Goal: Navigation & Orientation: Find specific page/section

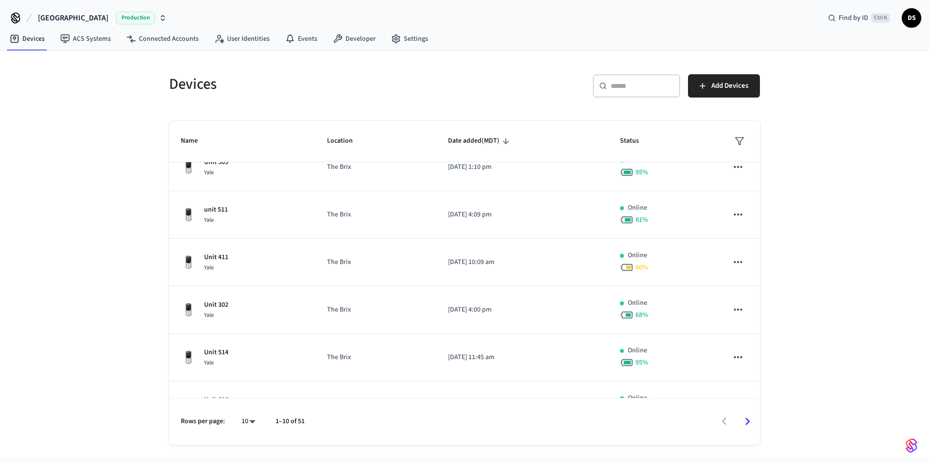
scroll to position [240, 0]
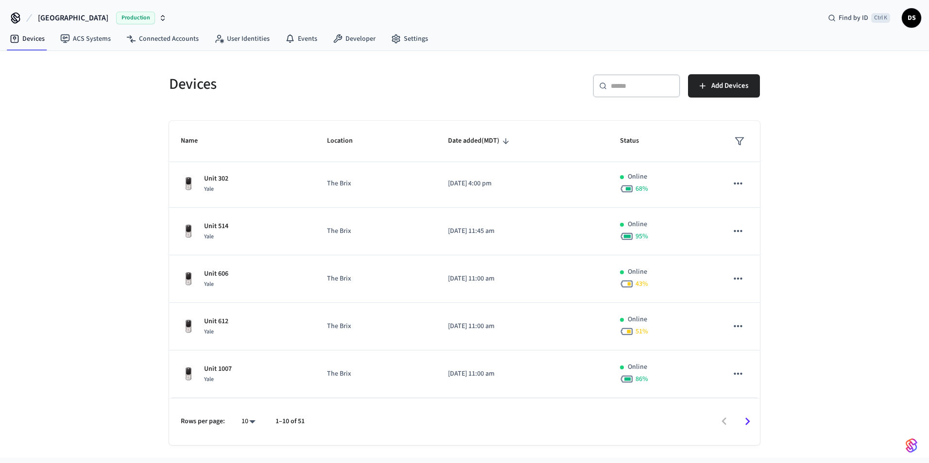
click at [752, 421] on icon "Go to next page" at bounding box center [747, 421] width 15 height 15
click at [745, 416] on icon "Go to next page" at bounding box center [747, 421] width 15 height 15
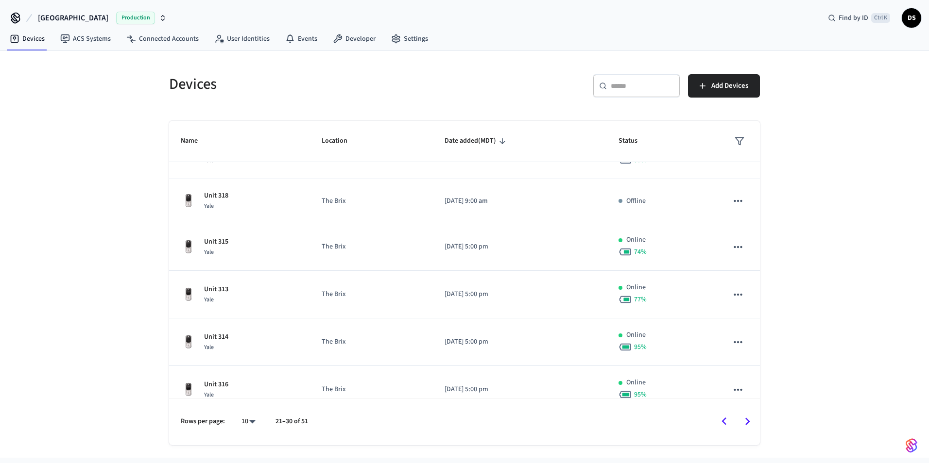
scroll to position [236, 0]
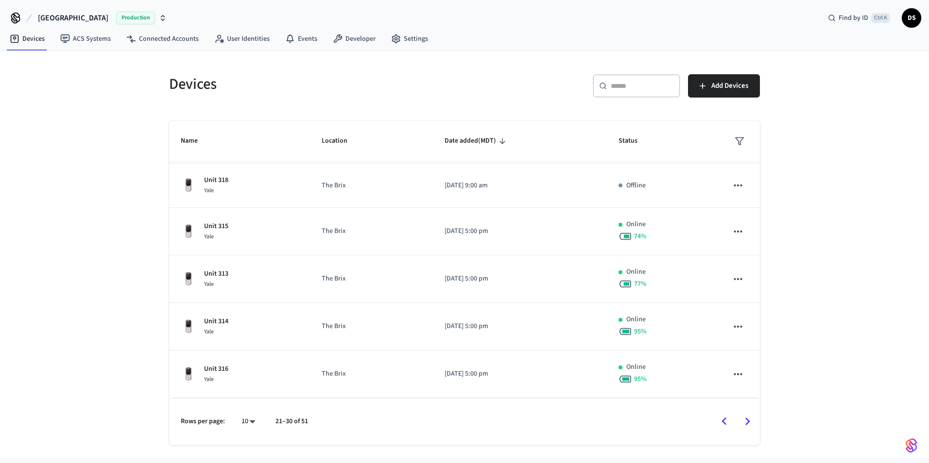
drag, startPoint x: 747, startPoint y: 428, endPoint x: 748, endPoint y: 418, distance: 10.8
click at [747, 428] on icon "Go to next page" at bounding box center [747, 421] width 15 height 15
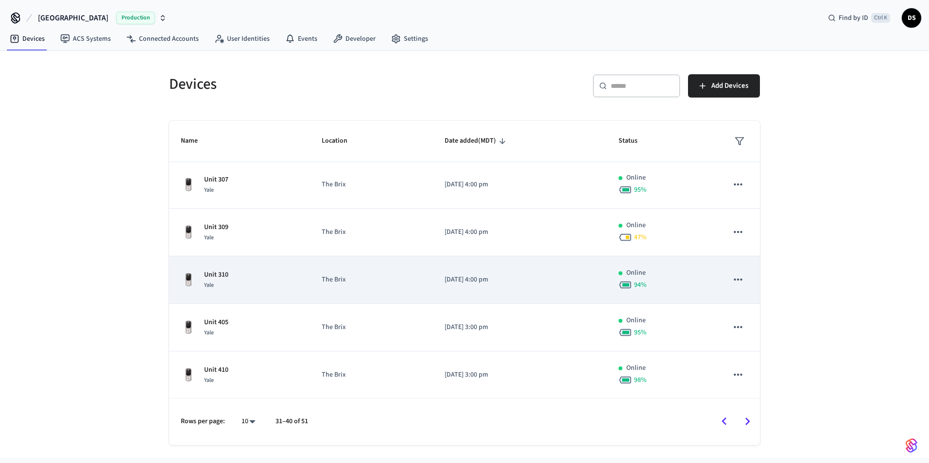
scroll to position [240, 0]
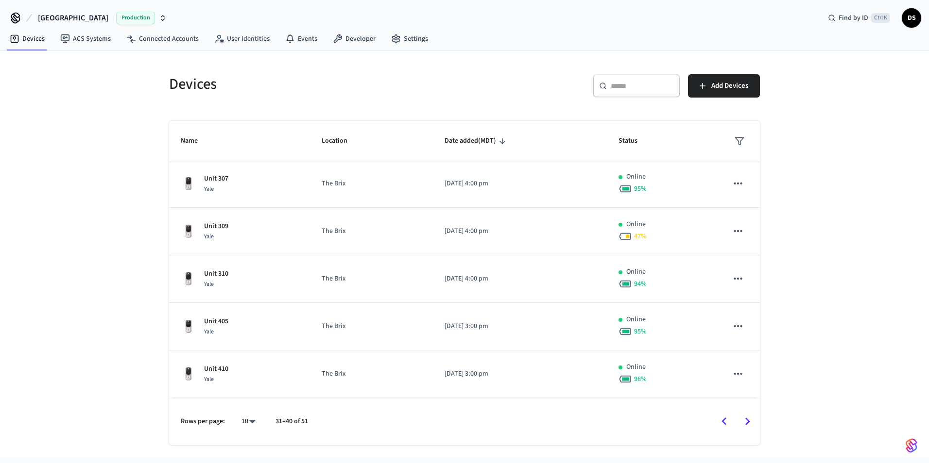
click at [745, 421] on icon "Go to next page" at bounding box center [747, 421] width 15 height 15
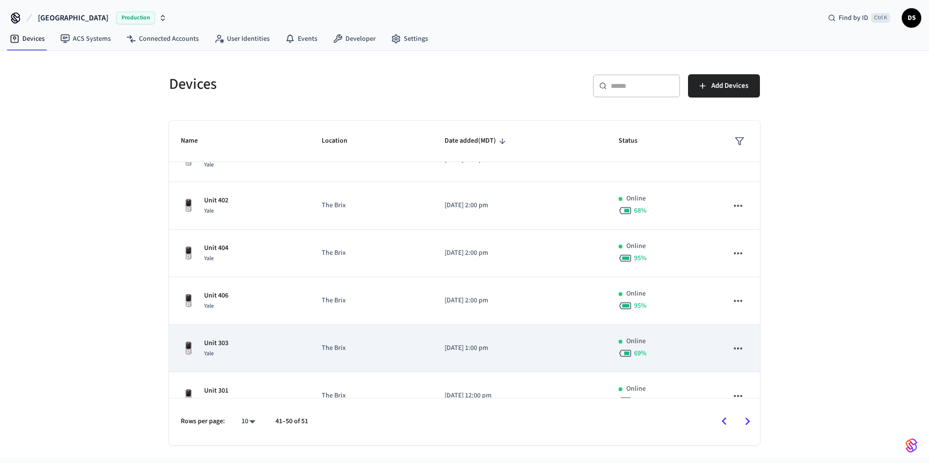
scroll to position [236, 0]
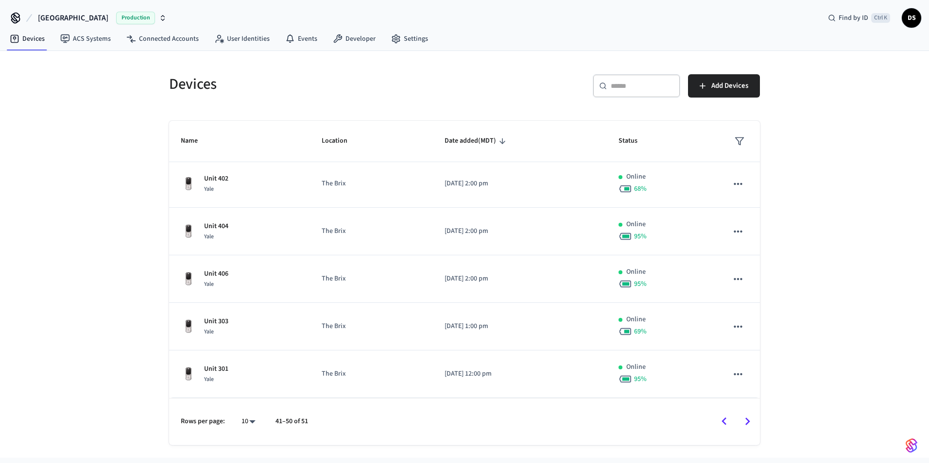
click at [748, 416] on icon "Go to next page" at bounding box center [747, 421] width 15 height 15
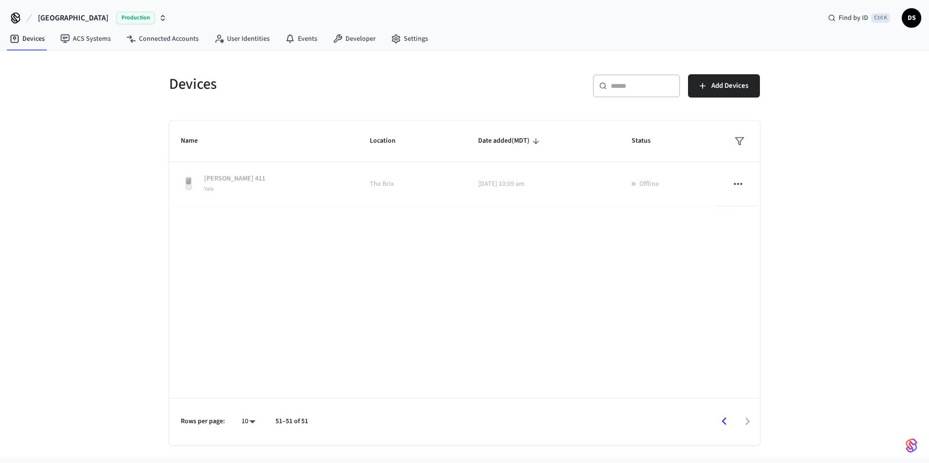
scroll to position [0, 0]
click at [724, 426] on icon "Go to previous page" at bounding box center [723, 421] width 15 height 15
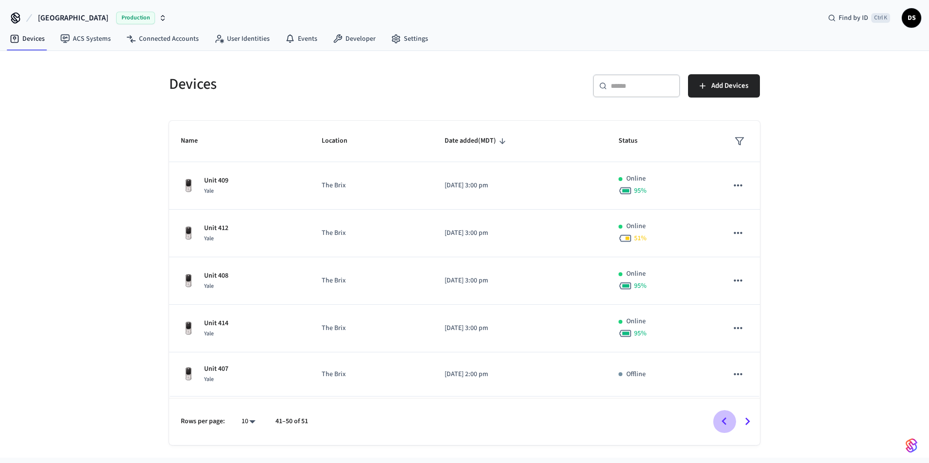
click at [721, 427] on icon "Go to previous page" at bounding box center [723, 421] width 15 height 15
click at [721, 424] on icon "Go to previous page" at bounding box center [723, 421] width 15 height 15
click at [720, 421] on icon "Go to previous page" at bounding box center [723, 421] width 15 height 15
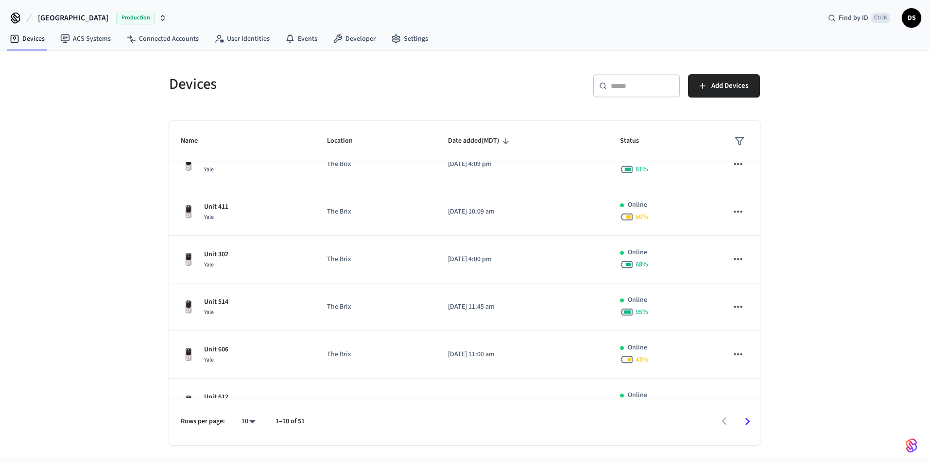
scroll to position [240, 0]
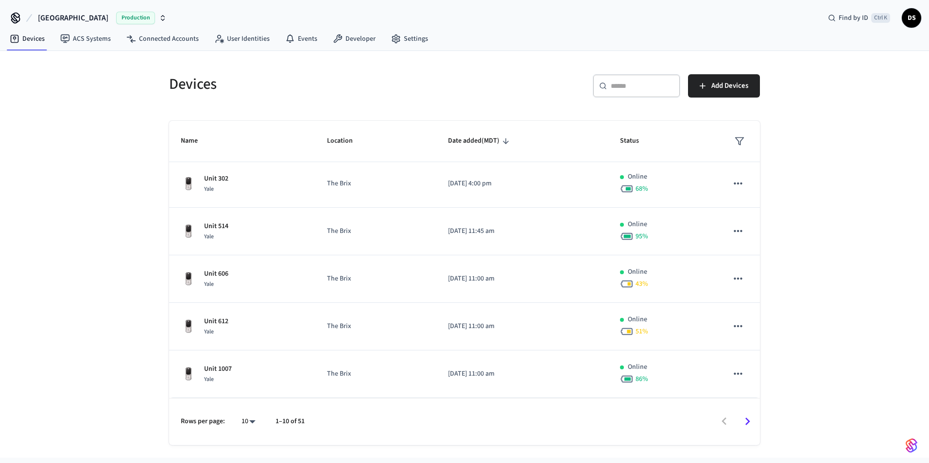
click at [746, 421] on icon "Go to next page" at bounding box center [747, 421] width 15 height 15
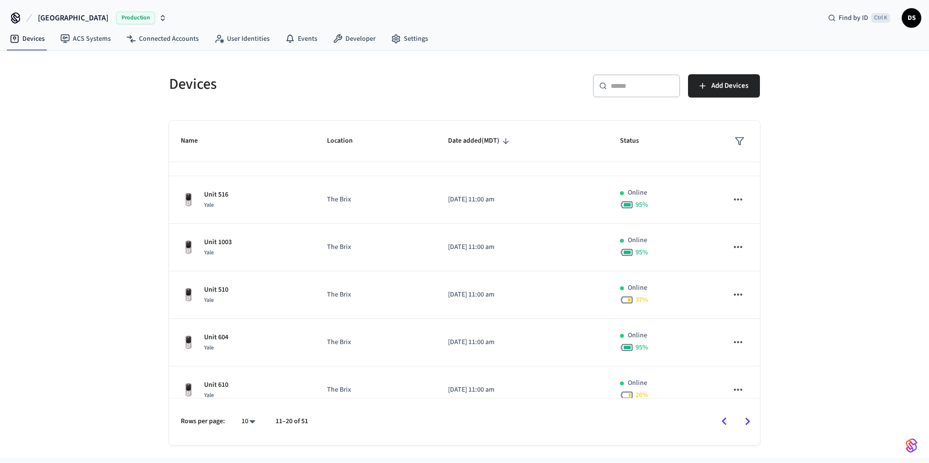
scroll to position [0, 0]
